Goal: Task Accomplishment & Management: Use online tool/utility

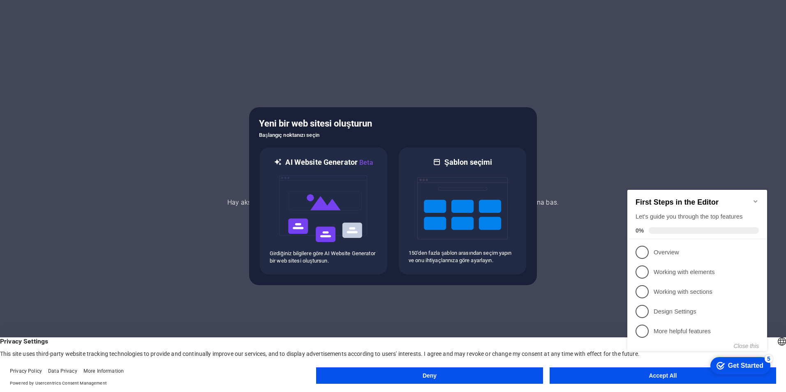
click at [424, 83] on div at bounding box center [393, 196] width 786 height 392
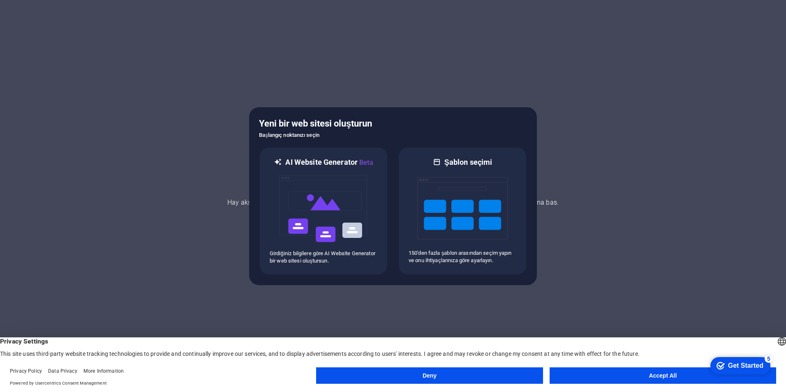
click at [236, 200] on div at bounding box center [393, 196] width 786 height 392
click at [676, 372] on button "Accept All" at bounding box center [663, 376] width 227 height 16
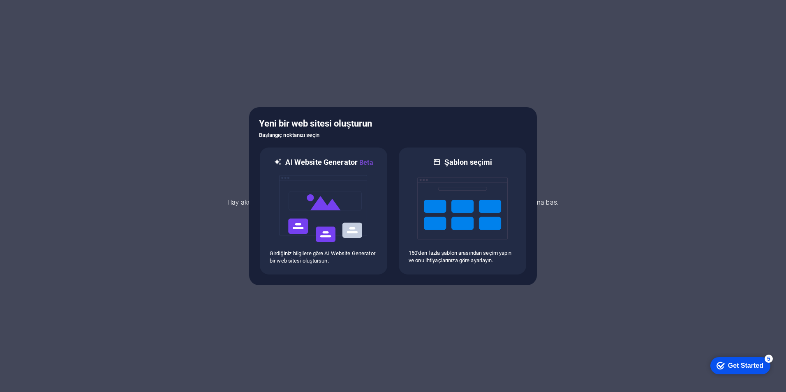
click at [560, 264] on div at bounding box center [393, 196] width 786 height 392
click at [372, 215] on div at bounding box center [324, 209] width 108 height 82
click at [486, 192] on img at bounding box center [462, 208] width 90 height 82
